Goal: Information Seeking & Learning: Learn about a topic

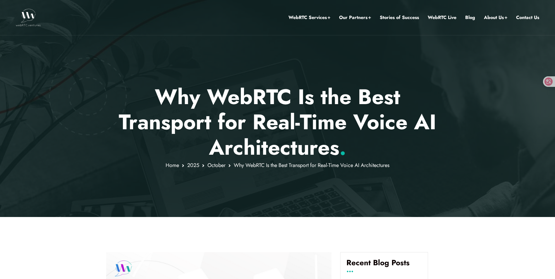
click at [259, 98] on h1 "Why WebRTC Is the Best Transport for Real-Time Voice AI Architectures ." at bounding box center [277, 122] width 343 height 76
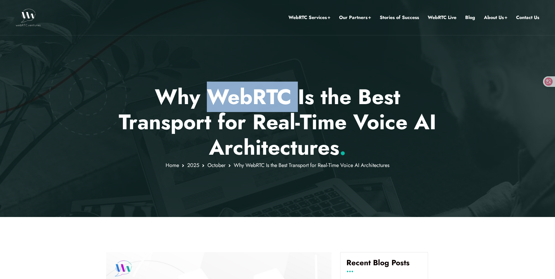
click at [259, 98] on h1 "Why WebRTC Is the Best Transport for Real-Time Voice AI Architectures ." at bounding box center [277, 122] width 343 height 76
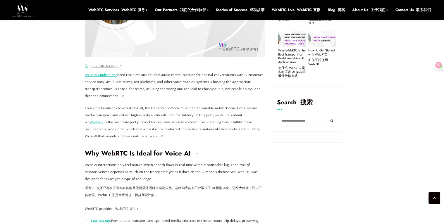
scroll to position [445, 0]
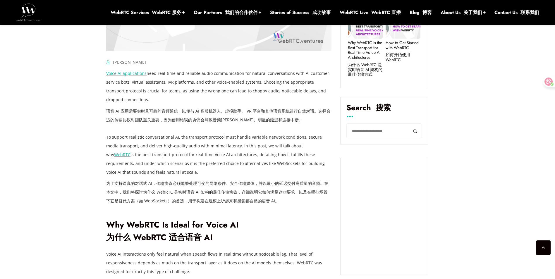
click at [196, 117] on font "语音 AI 应用需要实时且可靠的音频通信，以便与 AI 客服机器人、虚拟助手、IVR 平台和其他语音系统进行自然对话。选择合适的传输协议对团队至关重要，因为使…" at bounding box center [218, 115] width 225 height 14
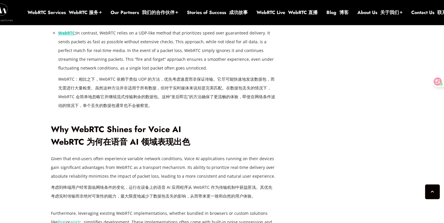
scroll to position [1242, 0]
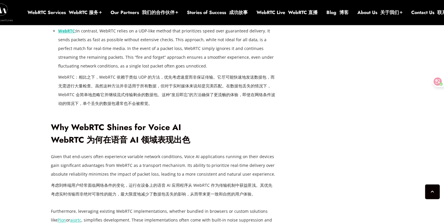
click at [272, 34] on li "WebRTC : In contrast, WebRTC relies on a UDP-like method that prioritizes speed…" at bounding box center [167, 69] width 218 height 84
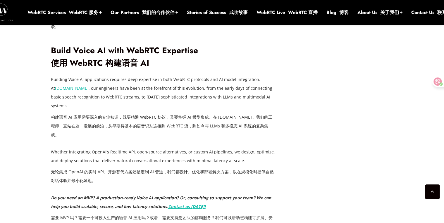
scroll to position [1991, 0]
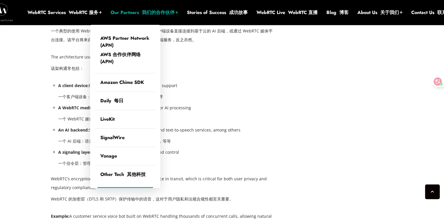
scroll to position [1687, 0]
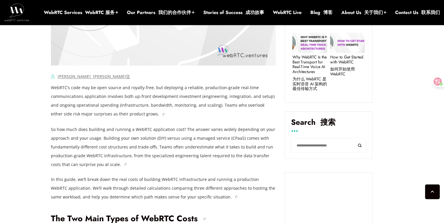
scroll to position [431, 0]
click at [125, 93] on p "WebRTC’s code may be open source and royalty-free, but deploying a reliable, pr…" at bounding box center [163, 100] width 225 height 35
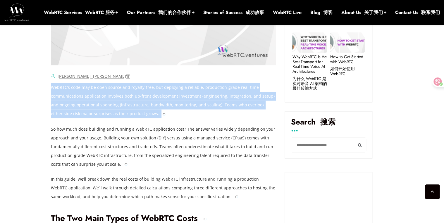
click at [125, 93] on p "WebRTC’s code may be open source and royalty-free, but deploying a reliable, pr…" at bounding box center [163, 100] width 225 height 35
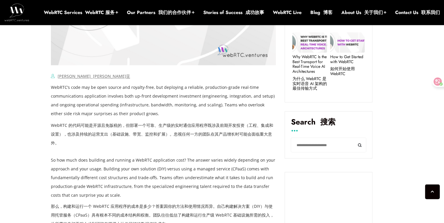
drag, startPoint x: 125, startPoint y: 93, endPoint x: 155, endPoint y: 112, distance: 36.1
click at [155, 112] on p "WebRTC’s code may be open source and royalty-free, but deploying a reliable, pr…" at bounding box center [163, 116] width 225 height 66
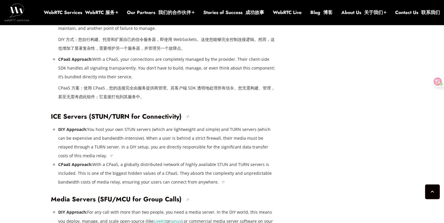
scroll to position [1438, 0]
